Goal: Information Seeking & Learning: Learn about a topic

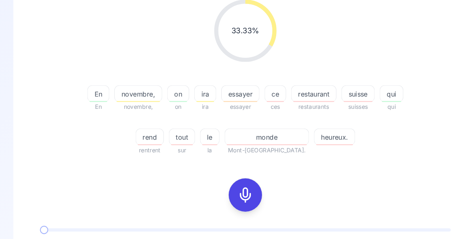
scroll to position [110, 0]
click at [241, 182] on div at bounding box center [233, 186] width 19 height 32
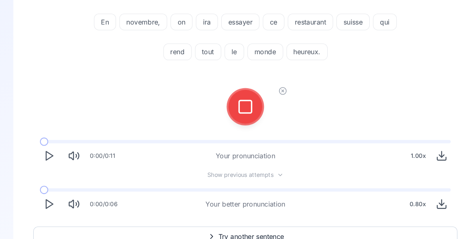
click at [233, 105] on icon at bounding box center [233, 102] width 16 height 16
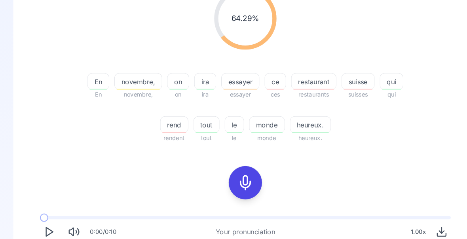
scroll to position [121, 0]
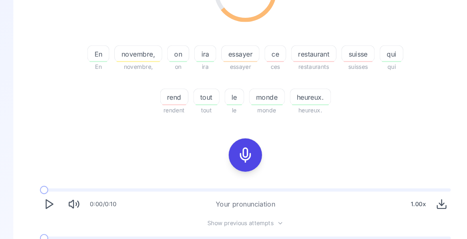
scroll to position [0, 0]
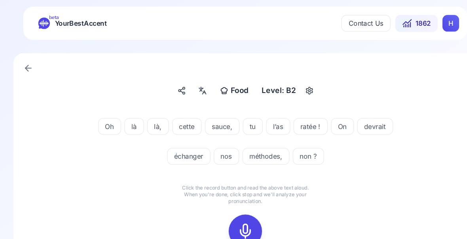
click at [236, 226] on icon at bounding box center [233, 220] width 16 height 16
click at [236, 222] on icon at bounding box center [233, 220] width 16 height 16
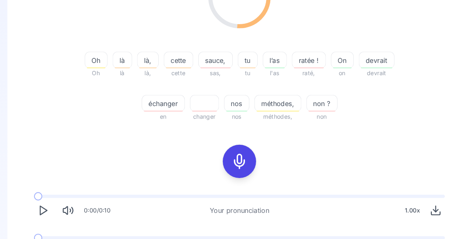
scroll to position [142, 0]
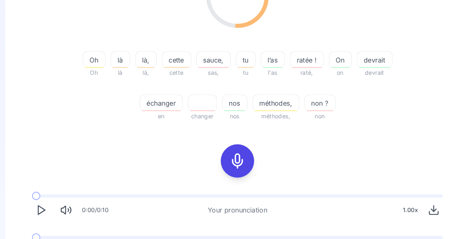
click at [41, 237] on icon "Play" at bounding box center [46, 239] width 11 height 11
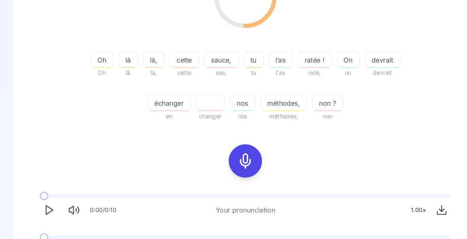
click at [45, 238] on icon "Play" at bounding box center [46, 239] width 11 height 11
click at [41, 226] on span at bounding box center [46, 225] width 16 height 3
click at [235, 156] on icon at bounding box center [233, 153] width 16 height 16
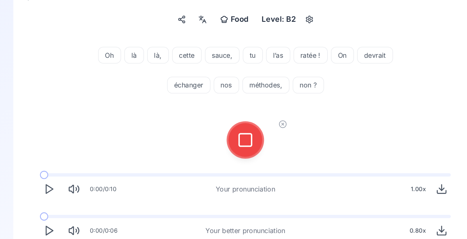
scroll to position [68, 0]
click at [234, 135] on icon at bounding box center [233, 133] width 16 height 16
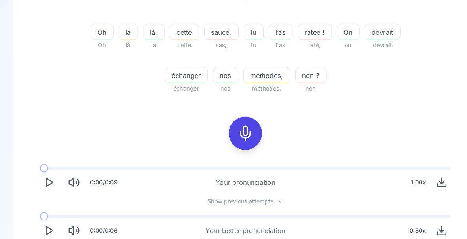
scroll to position [168, 0]
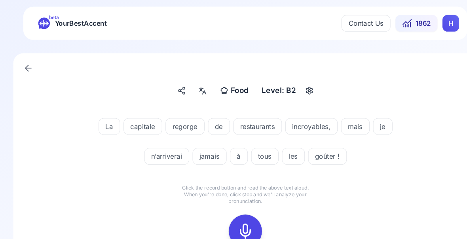
click at [228, 222] on icon at bounding box center [233, 220] width 16 height 16
click at [232, 225] on icon at bounding box center [233, 220] width 16 height 16
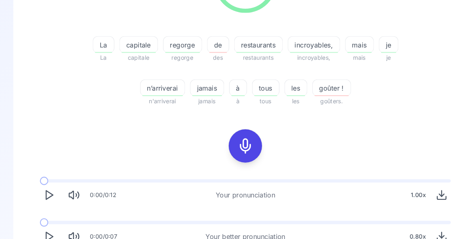
scroll to position [155, 0]
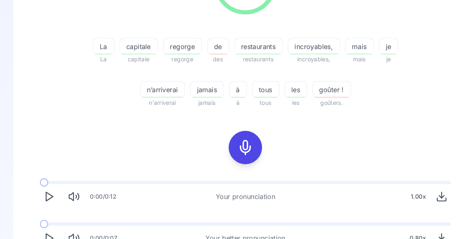
click at [48, 230] on icon "Play" at bounding box center [46, 226] width 11 height 11
click at [39, 214] on span at bounding box center [42, 213] width 8 height 3
click at [177, 51] on div "button" at bounding box center [173, 51] width 33 height 1
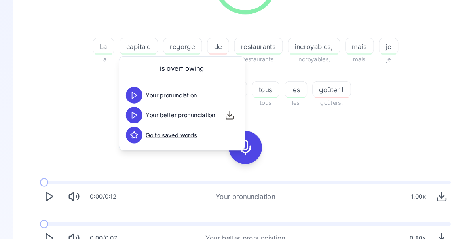
click at [394, 121] on div "85.71 % 85.71 % La La capitale capitale regorge regorge de des restaurants rest…" at bounding box center [233, 94] width 403 height 293
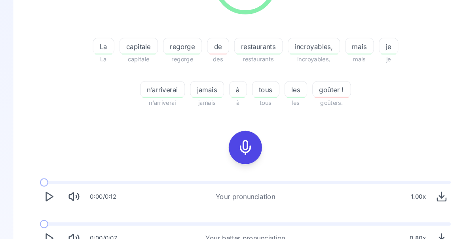
click at [40, 229] on button "Play" at bounding box center [46, 226] width 17 height 17
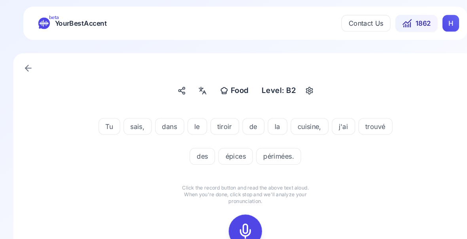
click at [231, 220] on icon at bounding box center [233, 220] width 16 height 16
click at [232, 217] on icon at bounding box center [233, 220] width 16 height 16
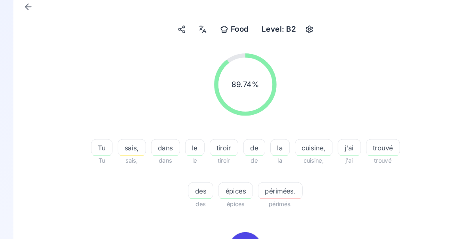
scroll to position [63, 0]
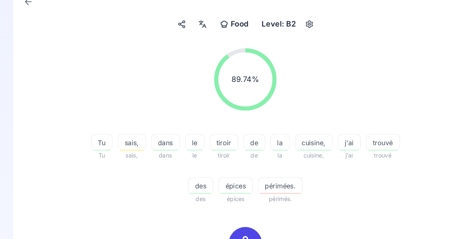
click at [267, 183] on div "button" at bounding box center [266, 183] width 39 height 1
click at [222, 238] on icon at bounding box center [221, 242] width 8 height 8
click at [389, 205] on div "89.74 % 89.74 % Tu Tu sais, sais, dans dans le le tiroir tiroir de de la la cui…" at bounding box center [233, 186] width 403 height 293
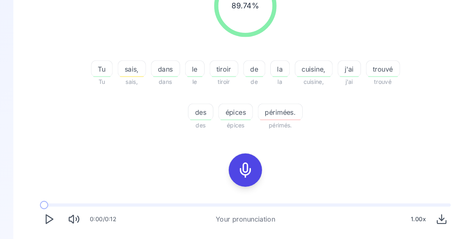
scroll to position [136, 0]
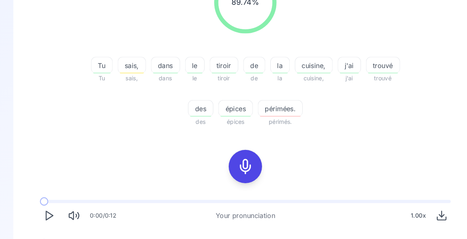
click at [43, 229] on span at bounding box center [42, 231] width 8 height 8
click at [51, 228] on div "0:00 / 0:06 Your better pronunciation 0.80 x" at bounding box center [233, 241] width 403 height 36
click at [44, 233] on span at bounding box center [42, 231] width 8 height 8
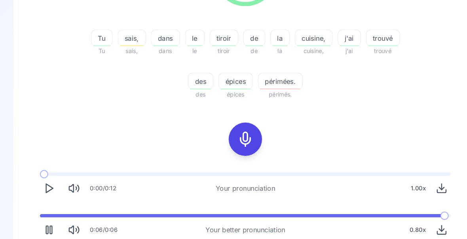
scroll to position [162, 0]
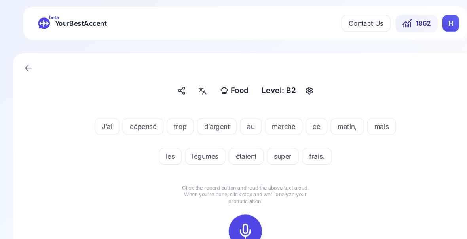
click at [229, 226] on rect at bounding box center [233, 220] width 12 height 12
click at [235, 223] on icon at bounding box center [233, 220] width 16 height 16
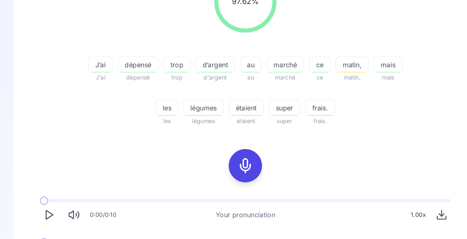
scroll to position [138, 0]
click at [43, 238] on icon "Play" at bounding box center [46, 243] width 11 height 11
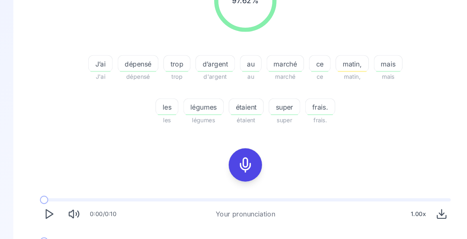
click at [49, 238] on icon "Play" at bounding box center [46, 243] width 11 height 11
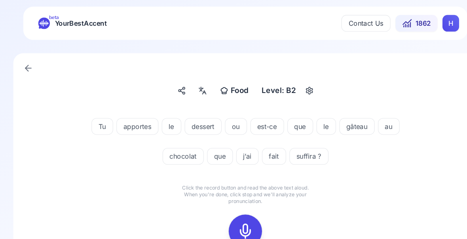
click at [233, 221] on icon at bounding box center [233, 220] width 16 height 16
click at [236, 220] on icon at bounding box center [233, 220] width 16 height 16
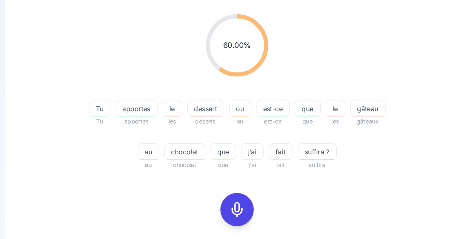
scroll to position [96, 0]
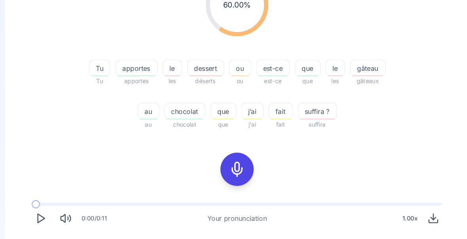
scroll to position [134, 0]
click at [133, 70] on div "apportes" at bounding box center [138, 65] width 40 height 16
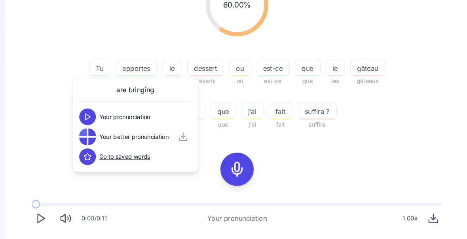
click at [395, 147] on div "60.00 % 60.00 % Tu Tu apportes apportes le les dessert déserts ou ou est-ce est…" at bounding box center [233, 115] width 403 height 293
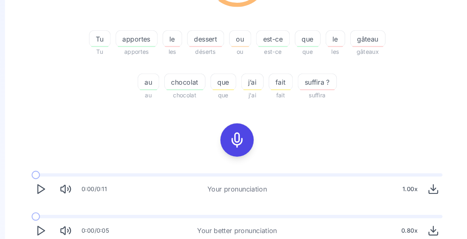
scroll to position [162, 0]
click at [243, 83] on div "j’ai" at bounding box center [247, 78] width 21 height 16
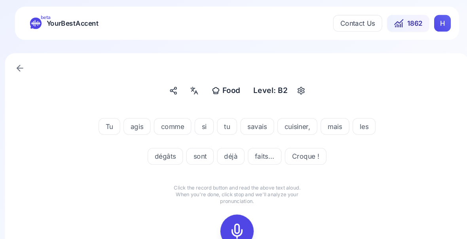
click at [228, 222] on icon at bounding box center [233, 220] width 16 height 16
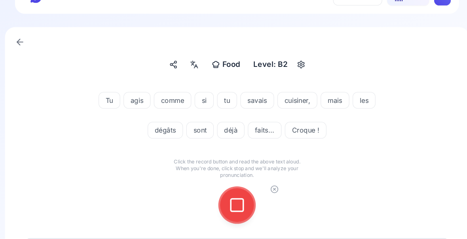
click at [229, 197] on icon at bounding box center [233, 195] width 16 height 16
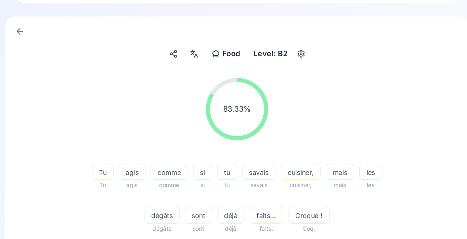
scroll to position [35, 0]
click at [123, 171] on div "button" at bounding box center [134, 171] width 22 height 1
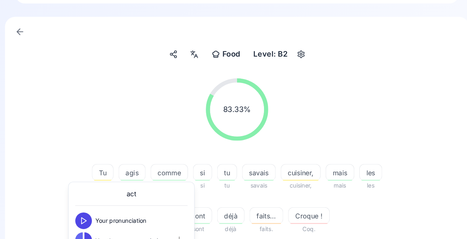
click at [32, 193] on div "83.33 % 83.33 % Tu Tu agis agis comme comme si si tu tu savais savais cuisiner,…" at bounding box center [233, 148] width 403 height 161
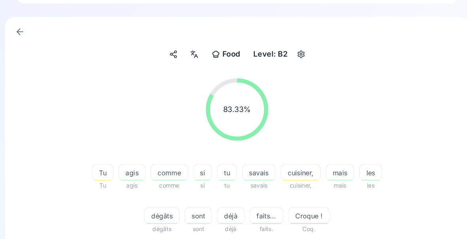
click at [154, 206] on span "dégâts" at bounding box center [161, 204] width 33 height 9
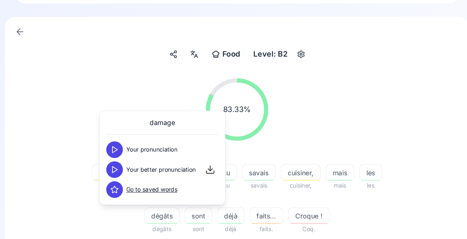
click at [115, 162] on polygon at bounding box center [117, 162] width 5 height 6
click at [288, 200] on span "Croque !" at bounding box center [301, 204] width 39 height 9
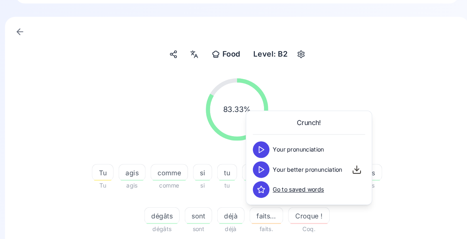
click at [398, 92] on div "83.33 % 83.33 %" at bounding box center [233, 104] width 403 height 72
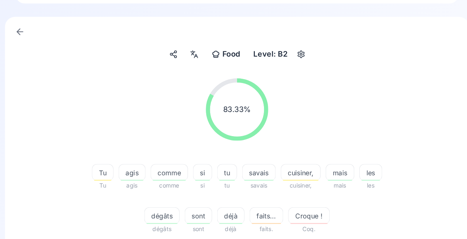
click at [301, 208] on span "Croque !" at bounding box center [301, 204] width 39 height 9
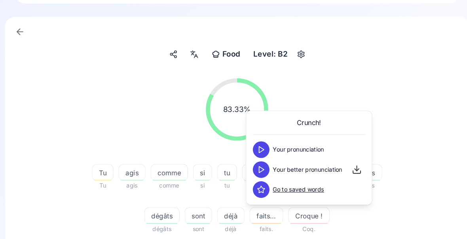
click at [254, 164] on polygon at bounding box center [256, 162] width 5 height 6
click at [410, 131] on div "83.33 % 83.33 %" at bounding box center [233, 104] width 403 height 72
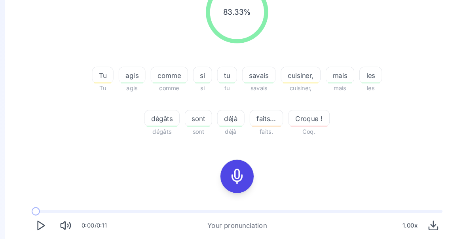
scroll to position [127, 0]
click at [38, 238] on span at bounding box center [38, 240] width 0 height 3
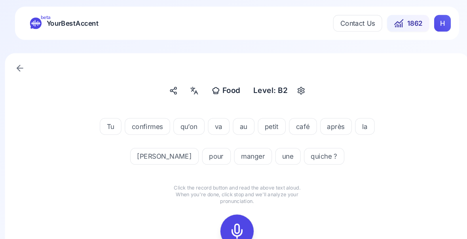
click at [227, 221] on icon at bounding box center [233, 220] width 16 height 16
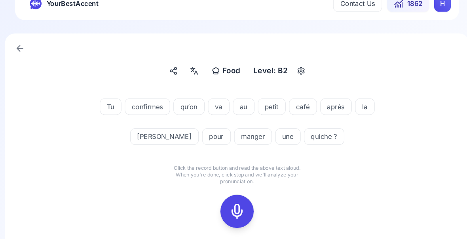
scroll to position [25, 0]
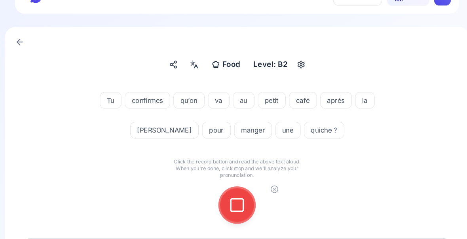
click at [227, 189] on rect at bounding box center [233, 195] width 12 height 12
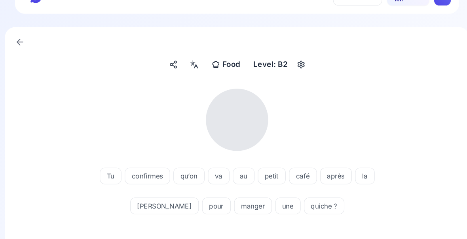
scroll to position [17, 0]
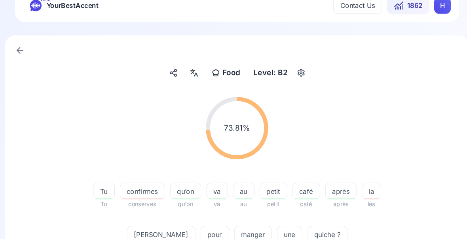
click at [130, 187] on div "confirmes" at bounding box center [143, 182] width 43 height 16
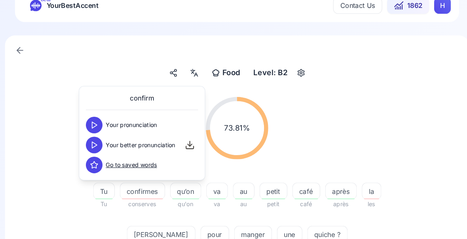
click at [96, 138] on polygon at bounding box center [98, 138] width 5 height 6
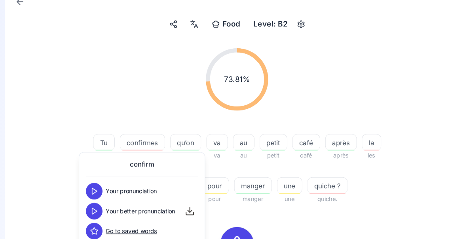
click at [399, 231] on div "73.81 % 73.81 % Tu Tu confirmes conserves qu’on qu'on va va au au petit petit c…" at bounding box center [233, 186] width 403 height 293
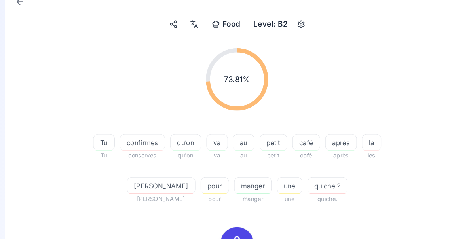
click at [406, 202] on div "73.81 % 73.81 % Tu Tu confirmes conserves qu’on qu'on va va au au petit petit c…" at bounding box center [233, 186] width 403 height 293
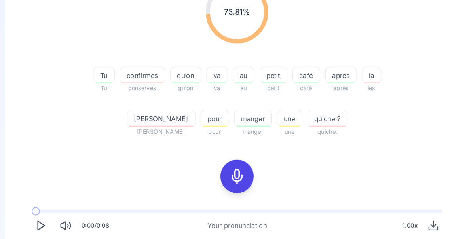
scroll to position [128, 0]
click at [38, 238] on span at bounding box center [46, 239] width 17 height 3
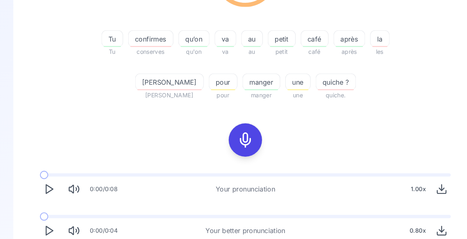
scroll to position [162, 0]
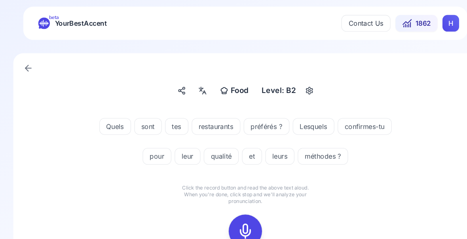
click at [234, 222] on icon at bounding box center [233, 220] width 16 height 16
click at [233, 219] on icon at bounding box center [233, 220] width 16 height 16
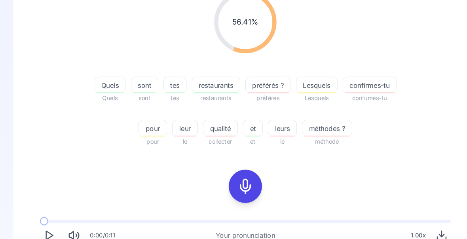
scroll to position [118, 0]
click at [233, 184] on div at bounding box center [233, 177] width 19 height 32
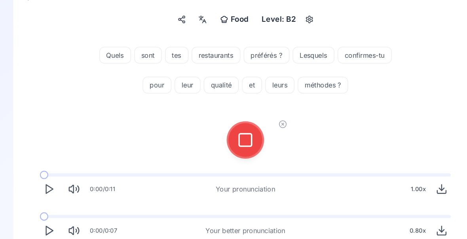
scroll to position [68, 0]
click at [231, 137] on icon at bounding box center [233, 133] width 16 height 16
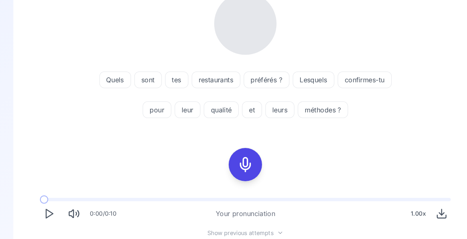
scroll to position [113, 0]
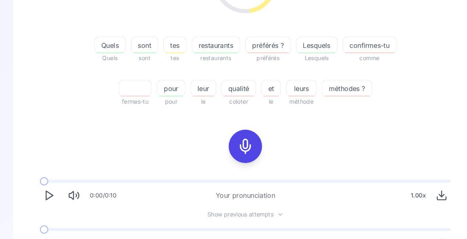
scroll to position [159, 0]
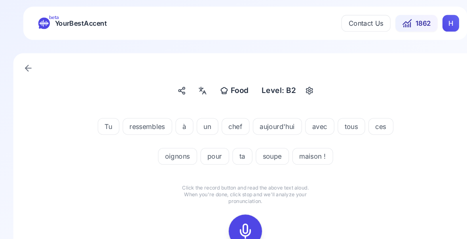
click at [238, 221] on icon at bounding box center [233, 220] width 16 height 16
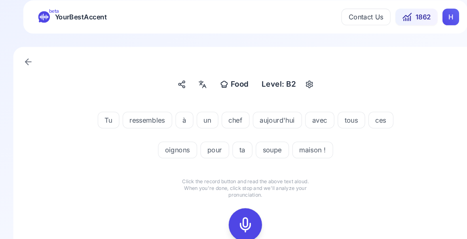
scroll to position [25, 0]
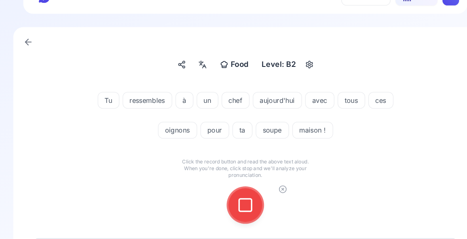
click at [233, 194] on icon at bounding box center [233, 195] width 16 height 16
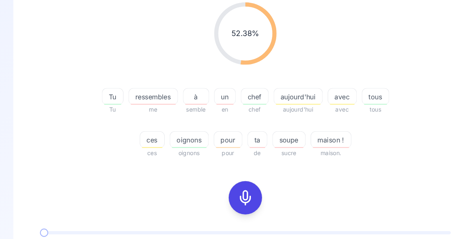
scroll to position [108, 0]
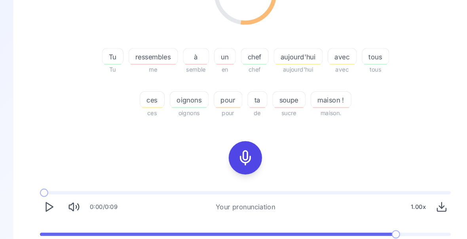
scroll to position [150, 0]
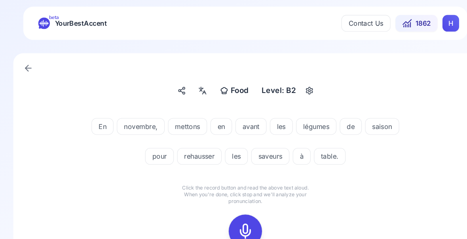
click at [232, 222] on icon at bounding box center [233, 220] width 16 height 16
click at [234, 221] on icon at bounding box center [233, 220] width 16 height 16
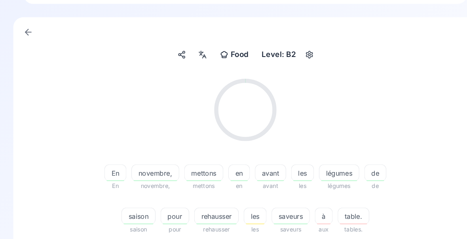
scroll to position [34, 0]
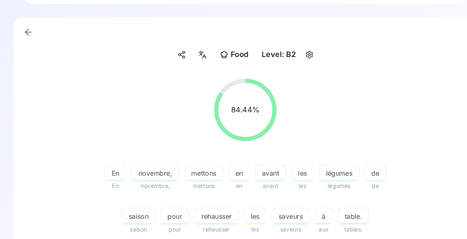
click at [194, 172] on span "mettons" at bounding box center [193, 176] width 37 height 9
click at [198, 165] on span "mettons" at bounding box center [194, 164] width 36 height 9
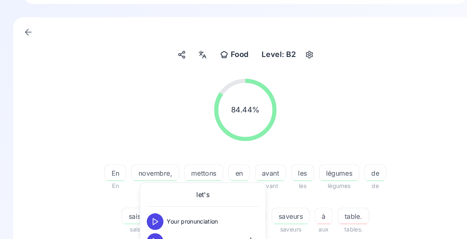
click at [379, 115] on div "84.44 % 84.44 %" at bounding box center [233, 104] width 403 height 72
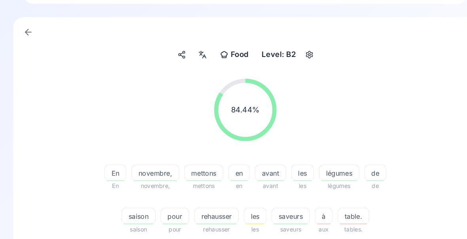
click at [206, 212] on div "rehausser" at bounding box center [206, 205] width 42 height 16
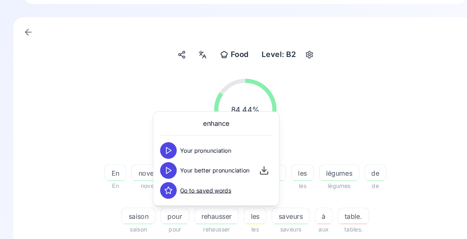
click at [163, 163] on icon at bounding box center [160, 162] width 8 height 8
click at [398, 110] on div "84.44 % 84.44 %" at bounding box center [233, 104] width 403 height 72
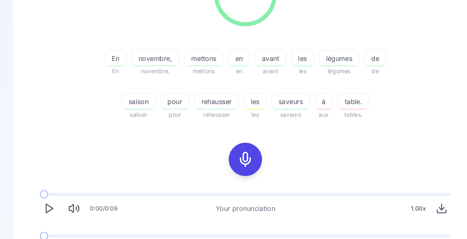
scroll to position [144, 0]
click at [45, 238] on icon "Play" at bounding box center [46, 237] width 11 height 11
click at [47, 238] on polygon "Play" at bounding box center [47, 238] width 6 height 8
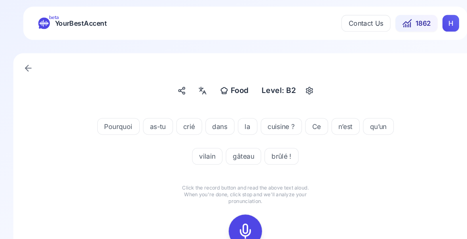
click at [231, 223] on icon at bounding box center [233, 220] width 16 height 16
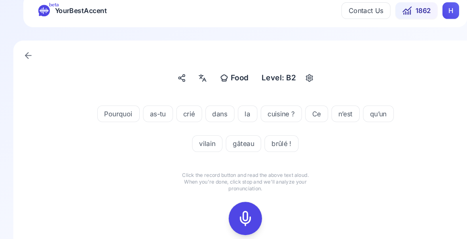
scroll to position [25, 0]
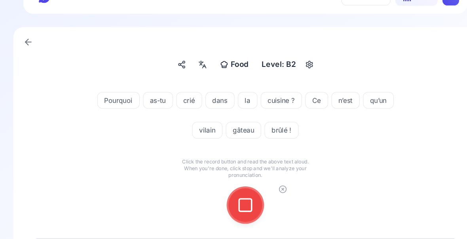
click at [231, 198] on icon at bounding box center [233, 195] width 16 height 16
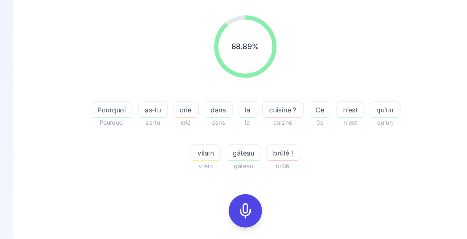
scroll to position [95, 0]
click at [200, 145] on span "vilain" at bounding box center [195, 144] width 28 height 9
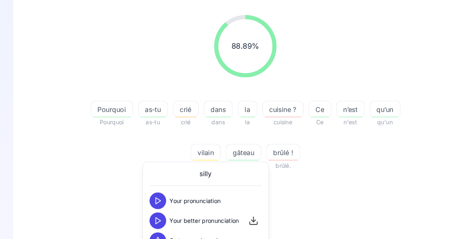
click at [400, 179] on div "88.89 % 88.89 % Pourquoi Pourquoi as-tu as-tu crié crié dans dans la la cuisine…" at bounding box center [233, 154] width 403 height 293
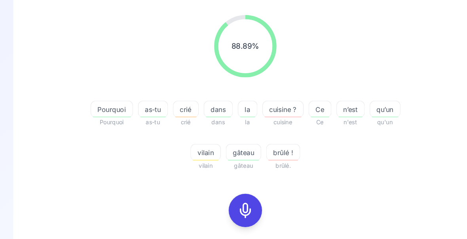
click at [268, 152] on div "button" at bounding box center [269, 152] width 28 height 1
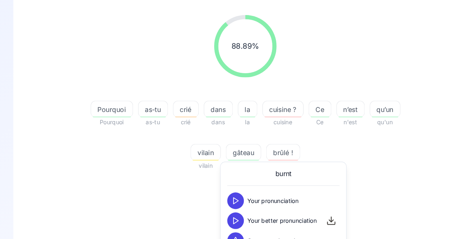
click at [393, 168] on div "88.89 % 88.89 % Pourquoi Pourquoi as-tu as-tu crié crié dans dans la la cuisine…" at bounding box center [233, 154] width 403 height 293
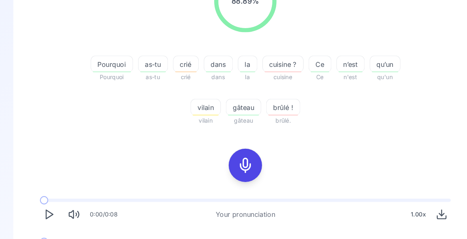
scroll to position [139, 0]
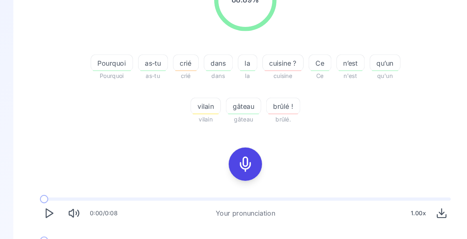
click at [48, 238] on icon "Play" at bounding box center [46, 242] width 11 height 11
click at [50, 238] on polygon "Play" at bounding box center [47, 242] width 6 height 8
click at [46, 238] on icon "Play" at bounding box center [46, 242] width 11 height 11
click at [363, 60] on span "qu’un" at bounding box center [366, 59] width 28 height 9
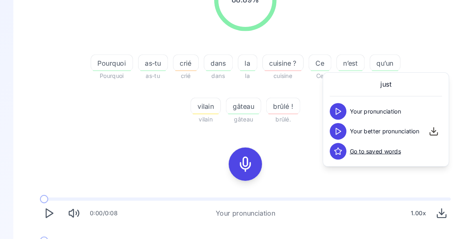
click at [279, 159] on div "88.89 % 88.89 % Pourquoi Pourquoi as-tu as-tu crié crié dans dans la la cuisine…" at bounding box center [233, 110] width 403 height 293
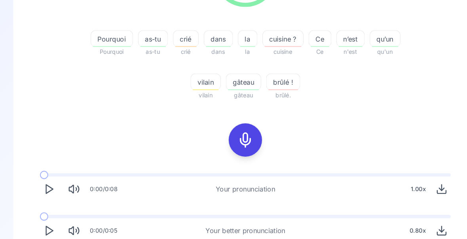
scroll to position [0, 0]
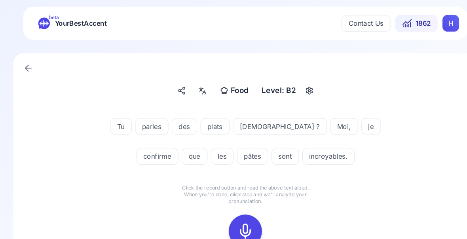
click at [234, 222] on icon at bounding box center [233, 220] width 16 height 16
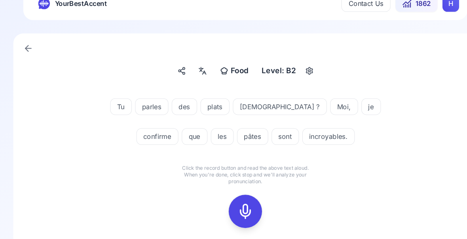
scroll to position [25, 0]
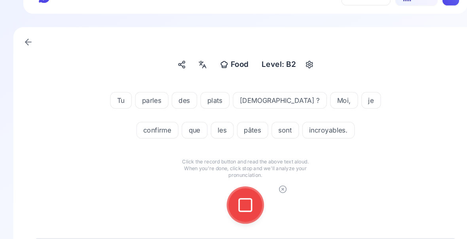
click at [234, 199] on icon at bounding box center [233, 195] width 16 height 16
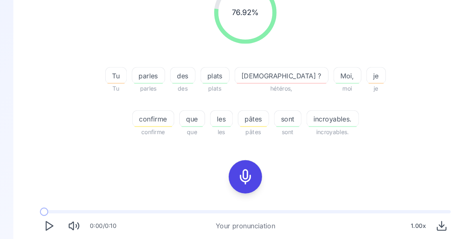
scroll to position [131, 0]
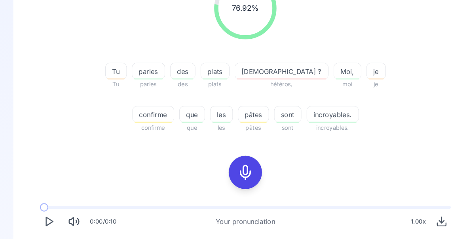
click at [45, 238] on span at bounding box center [42, 237] width 8 height 8
click at [43, 238] on span at bounding box center [44, 236] width 12 height 3
click at [232, 169] on icon at bounding box center [233, 164] width 16 height 16
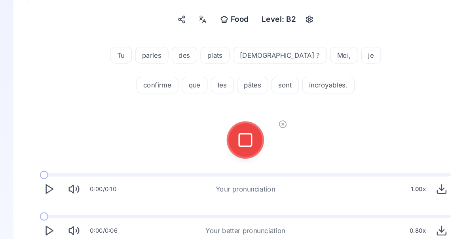
click at [374, 153] on div "Tu parles des plats italiens ? Moi, je confirme que [PERSON_NAME] sont incroyab…" at bounding box center [233, 134] width 403 height 199
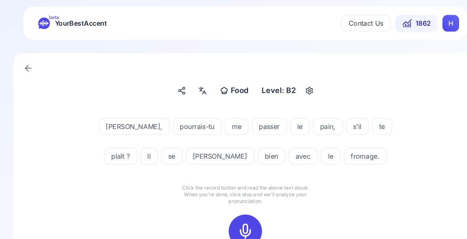
click at [238, 218] on icon at bounding box center [233, 220] width 16 height 16
click at [233, 225] on icon at bounding box center [233, 220] width 16 height 16
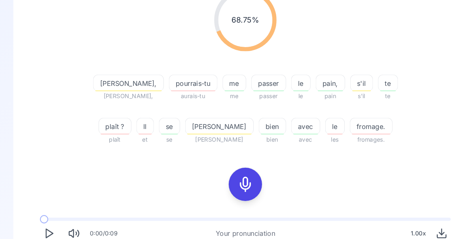
scroll to position [121, 0]
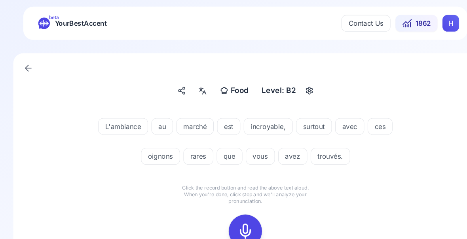
click at [237, 219] on icon at bounding box center [233, 220] width 16 height 16
click at [234, 219] on icon at bounding box center [233, 220] width 16 height 16
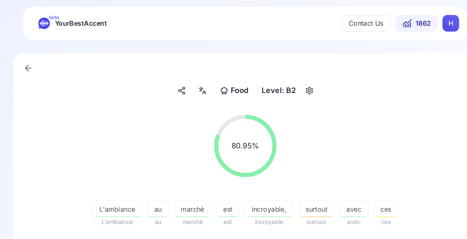
click at [302, 202] on span "surtout" at bounding box center [300, 198] width 33 height 9
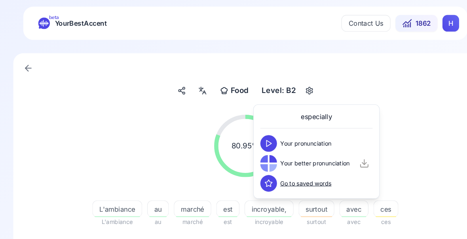
click at [406, 157] on div "80.95 % 80.95 %" at bounding box center [233, 139] width 403 height 72
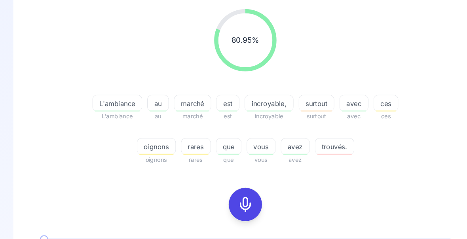
scroll to position [100, 0]
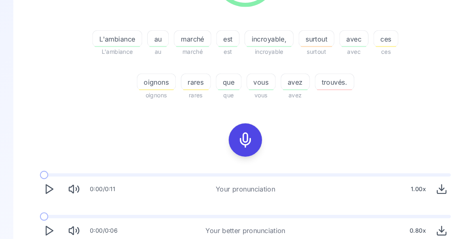
scroll to position [162, 0]
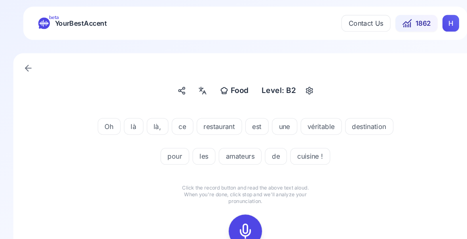
click at [234, 223] on icon at bounding box center [233, 220] width 16 height 16
click at [234, 228] on div at bounding box center [233, 220] width 19 height 32
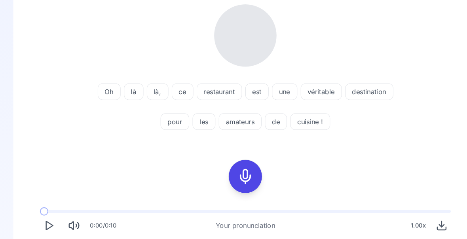
scroll to position [98, 0]
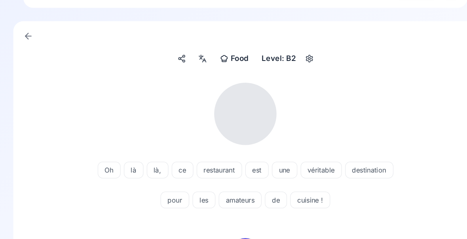
scroll to position [30, 0]
click at [234, 238] on icon at bounding box center [233, 242] width 16 height 16
click at [3, 180] on div "Food Food Level: B2 Oh là là, ce restaurant est une véritable destination pour …" at bounding box center [233, 194] width 467 height 372
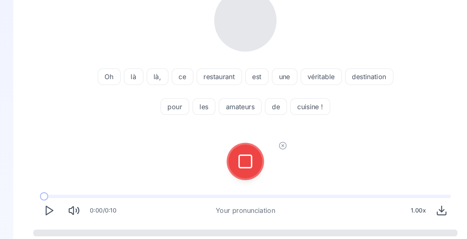
scroll to position [119, 0]
click at [236, 155] on icon at bounding box center [233, 154] width 16 height 16
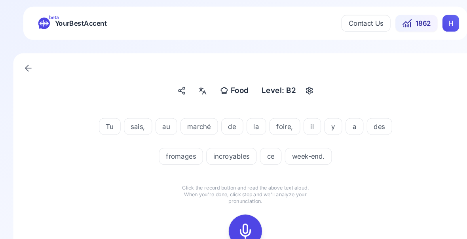
click at [236, 217] on icon at bounding box center [233, 220] width 16 height 16
click at [236, 220] on icon at bounding box center [233, 220] width 16 height 16
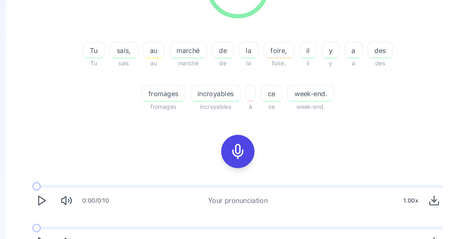
scroll to position [151, 0]
click at [265, 53] on div "foire," at bounding box center [272, 48] width 29 height 16
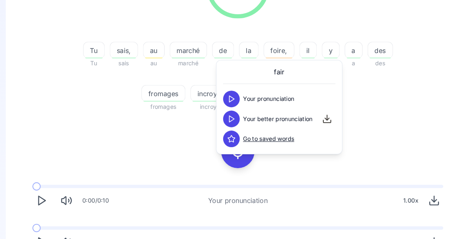
click at [222, 117] on button at bounding box center [227, 113] width 16 height 16
click at [38, 228] on button "Play" at bounding box center [46, 229] width 17 height 17
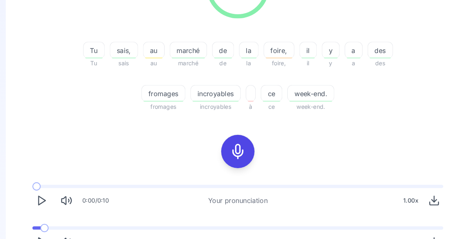
click at [32, 214] on div "0:00 / 0:06 Your better pronunciation 0.80 x" at bounding box center [233, 227] width 403 height 36
click at [43, 234] on icon "Play" at bounding box center [46, 230] width 11 height 11
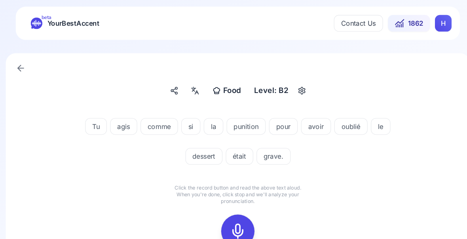
click at [225, 216] on icon at bounding box center [233, 220] width 16 height 16
click at [228, 223] on icon at bounding box center [233, 220] width 16 height 16
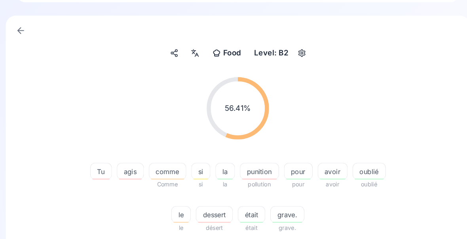
scroll to position [42, 0]
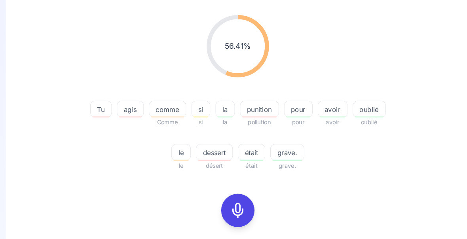
click at [246, 108] on span "punition" at bounding box center [254, 103] width 36 height 9
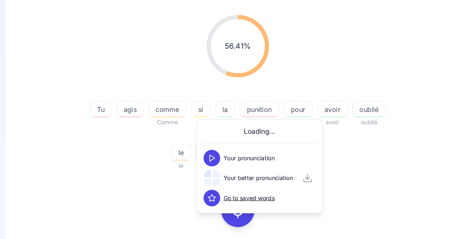
scroll to position [95, 0]
click at [362, 168] on div "56.41 % 56.41 % Tu agis comme Comme si si la la punition pollution pour pour av…" at bounding box center [233, 88] width 403 height 161
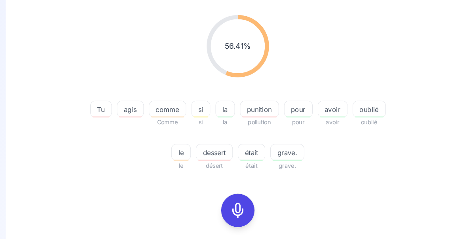
click at [64, 206] on div "56.41 % 56.41 % Tu agis comme Comme si si la la punition pollution pour pour av…" at bounding box center [233, 154] width 403 height 293
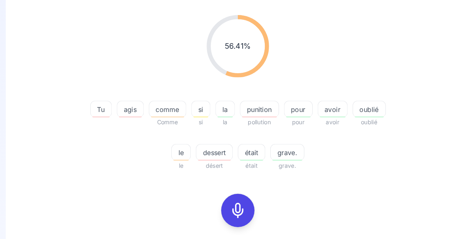
click at [227, 203] on icon at bounding box center [233, 200] width 16 height 16
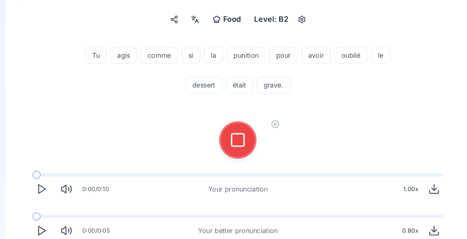
scroll to position [68, 0]
click at [226, 138] on icon at bounding box center [233, 133] width 16 height 16
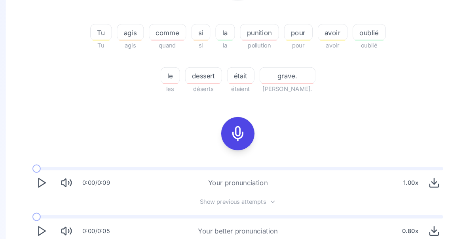
scroll to position [0, 0]
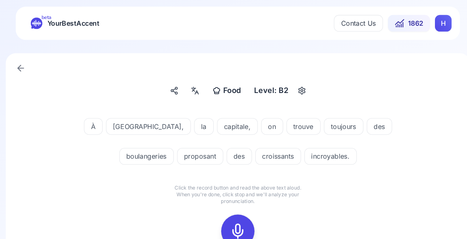
click at [225, 223] on icon at bounding box center [233, 220] width 16 height 16
click at [228, 221] on icon at bounding box center [233, 220] width 16 height 16
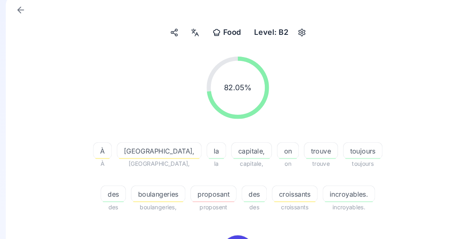
scroll to position [56, 0]
click at [190, 189] on div "proposant" at bounding box center [210, 184] width 44 height 16
click at [392, 200] on div "82.05 % 82.05 % À À [GEOGRAPHIC_DATA], [GEOGRAPHIC_DATA], la la capitale, capit…" at bounding box center [233, 127] width 403 height 161
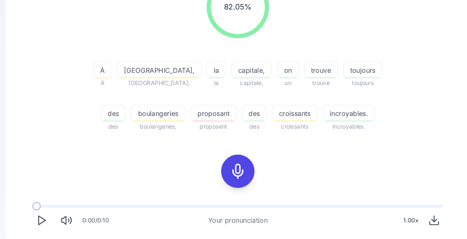
scroll to position [132, 0]
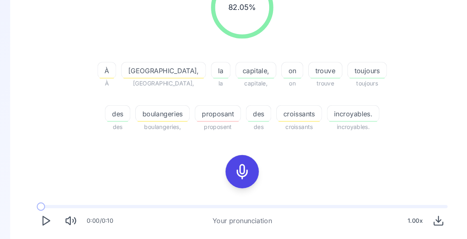
click at [28, 227] on div "82.05 % 82.05 % À À [GEOGRAPHIC_DATA], [GEOGRAPHIC_DATA], la la capitale, capit…" at bounding box center [233, 130] width 410 height 325
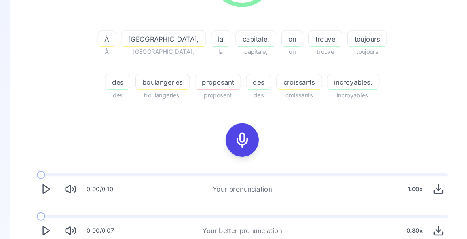
scroll to position [0, 0]
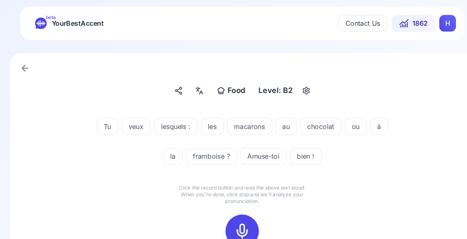
click at [231, 224] on icon at bounding box center [233, 220] width 16 height 16
click at [228, 228] on div at bounding box center [233, 220] width 19 height 32
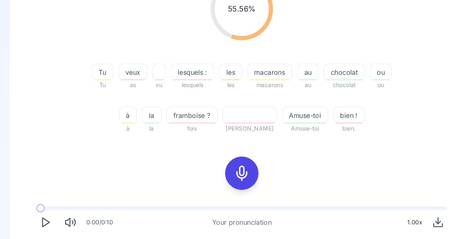
scroll to position [131, 0]
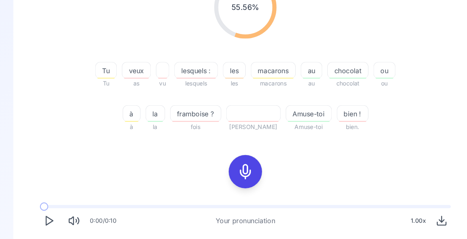
scroll to position [132, 0]
click at [235, 164] on icon at bounding box center [233, 163] width 16 height 16
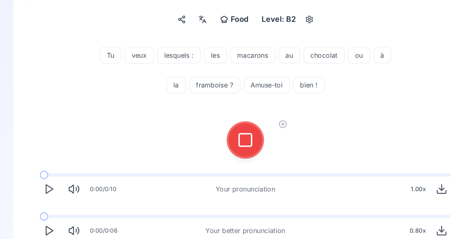
click at [235, 137] on icon at bounding box center [233, 133] width 16 height 16
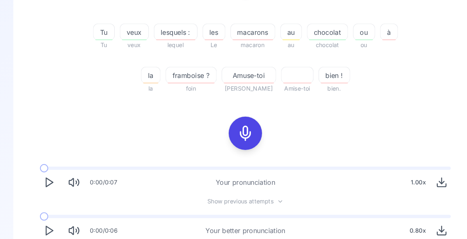
scroll to position [168, 0]
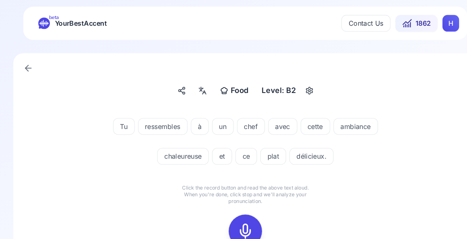
click at [231, 222] on icon at bounding box center [233, 220] width 16 height 16
click at [237, 221] on icon at bounding box center [233, 220] width 16 height 16
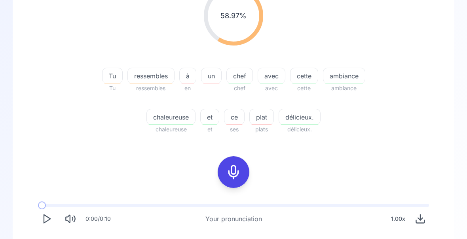
scroll to position [123, 0]
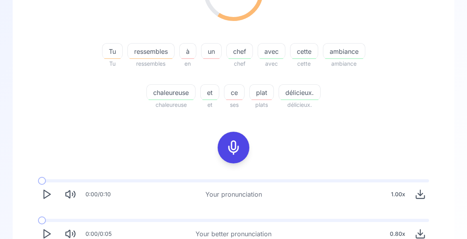
scroll to position [147, 0]
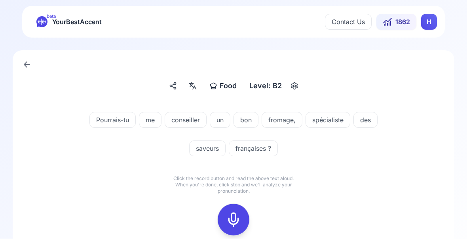
click at [239, 216] on rect at bounding box center [233, 220] width 12 height 12
click at [239, 225] on rect at bounding box center [233, 220] width 12 height 12
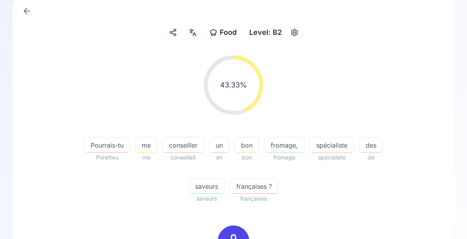
scroll to position [55, 0]
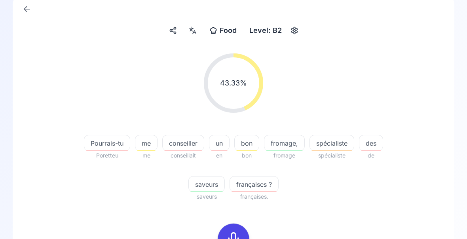
click at [275, 185] on span "françaises ?" at bounding box center [254, 184] width 48 height 9
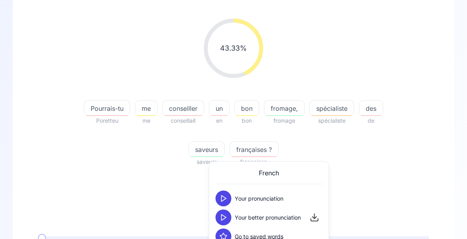
scroll to position [92, 0]
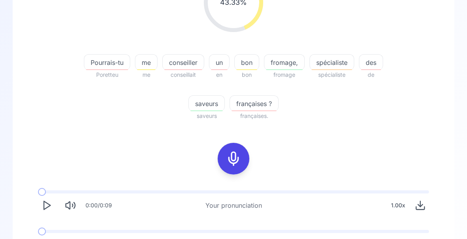
scroll to position [139, 0]
